Goal: Find specific page/section: Find specific page/section

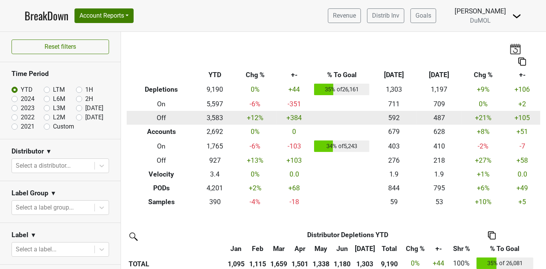
scroll to position [85, 0]
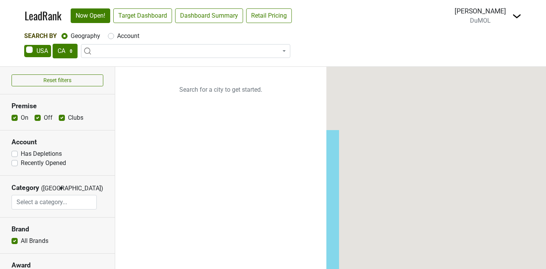
select select "CA"
select select
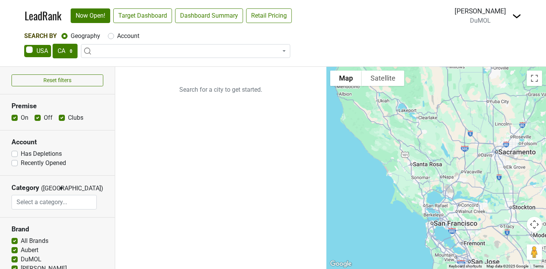
click at [39, 49] on span at bounding box center [37, 51] width 27 height 12
click at [25, 45] on input "checkbox" at bounding box center [24, 45] width 0 height 0
checkbox input "true"
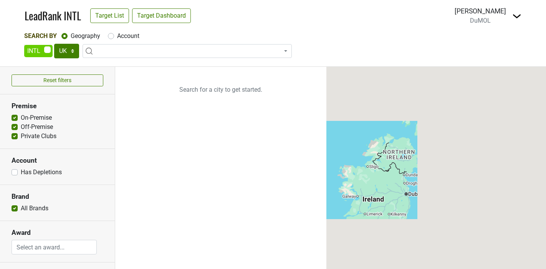
select select
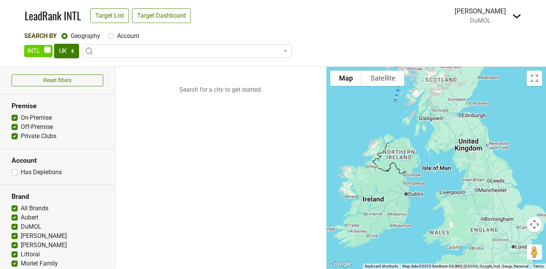
click at [191, 26] on nav "LeadRank INTL Target List Target Dashboard Loading... [PERSON_NAME] DuMOL [GEOG…" at bounding box center [272, 15] width 509 height 31
click at [118, 54] on span at bounding box center [187, 51] width 209 height 14
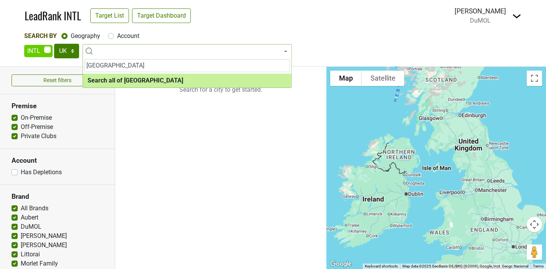
type input "[GEOGRAPHIC_DATA]"
select select "ALL_UK"
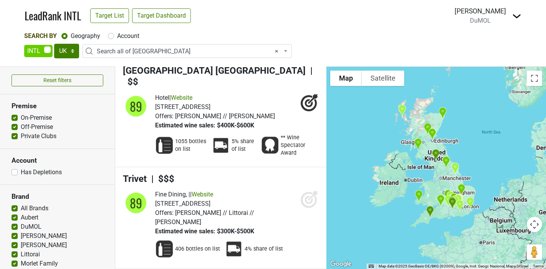
scroll to position [5290, 0]
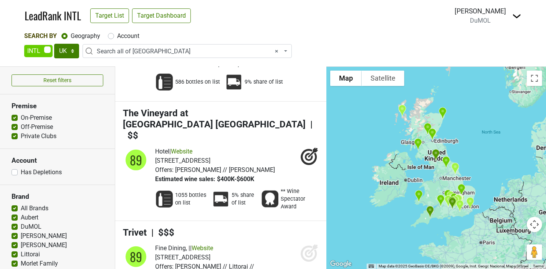
click at [117, 37] on label "Account" at bounding box center [128, 35] width 22 height 9
click at [110, 37] on input "Account" at bounding box center [111, 35] width 6 height 8
radio input "true"
select select
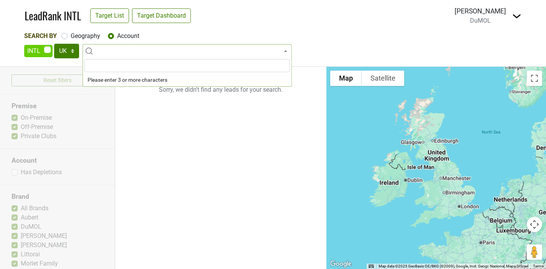
click at [116, 64] on input "search" at bounding box center [186, 65] width 205 height 13
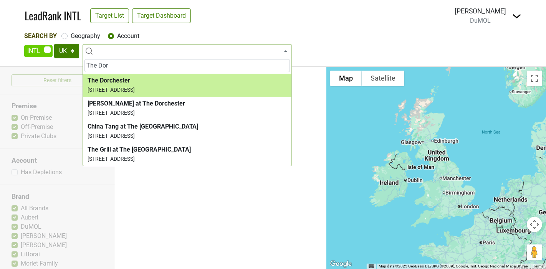
type input "The Dor"
select select "123746281"
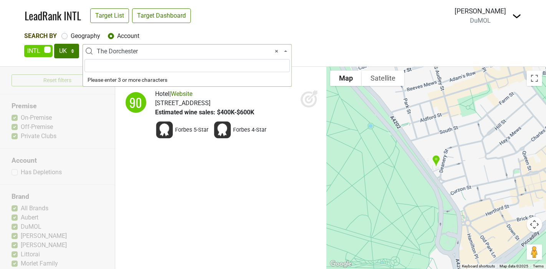
click at [150, 50] on span "× The Dorchester" at bounding box center [189, 51] width 185 height 9
type input "A"
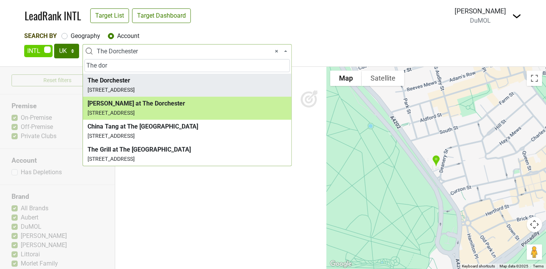
type input "The dor"
select select "123741819"
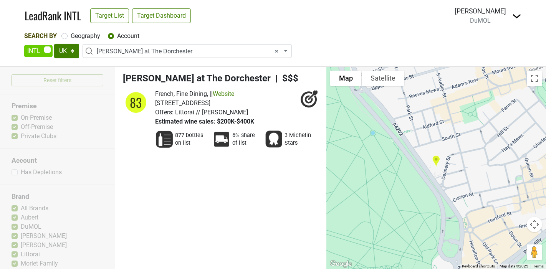
click at [258, 76] on h4 "[PERSON_NAME] at The Dorchester | $$$" at bounding box center [221, 78] width 196 height 11
click at [175, 49] on span "× [PERSON_NAME] at The [GEOGRAPHIC_DATA]" at bounding box center [189, 51] width 185 height 9
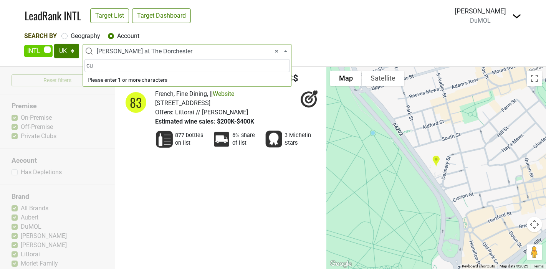
type input "cut"
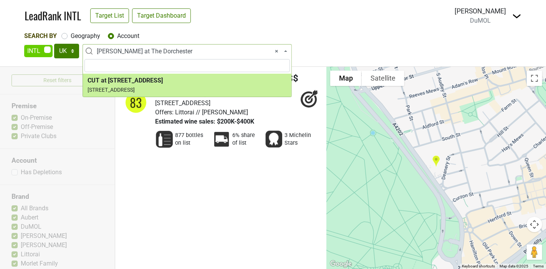
click at [369, 36] on div "Search By Geography Account" at bounding box center [273, 35] width 498 height 9
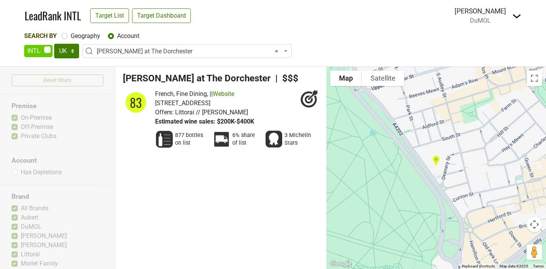
drag, startPoint x: 182, startPoint y: 77, endPoint x: 118, endPoint y: 72, distance: 64.3
click at [118, 72] on li "[PERSON_NAME] at The Dorchester | $$$ 83 French, Fine Dining, | | Website [STRE…" at bounding box center [220, 113] width 211 height 92
click at [128, 75] on h4 "[PERSON_NAME] at The Dorchester | $$$" at bounding box center [221, 78] width 196 height 11
click at [166, 78] on h4 "[PERSON_NAME] at The Dorchester | $$$" at bounding box center [221, 78] width 196 height 11
click at [182, 80] on h4 "[PERSON_NAME] at The Dorchester | $$$" at bounding box center [221, 78] width 196 height 11
